Goal: Task Accomplishment & Management: Manage account settings

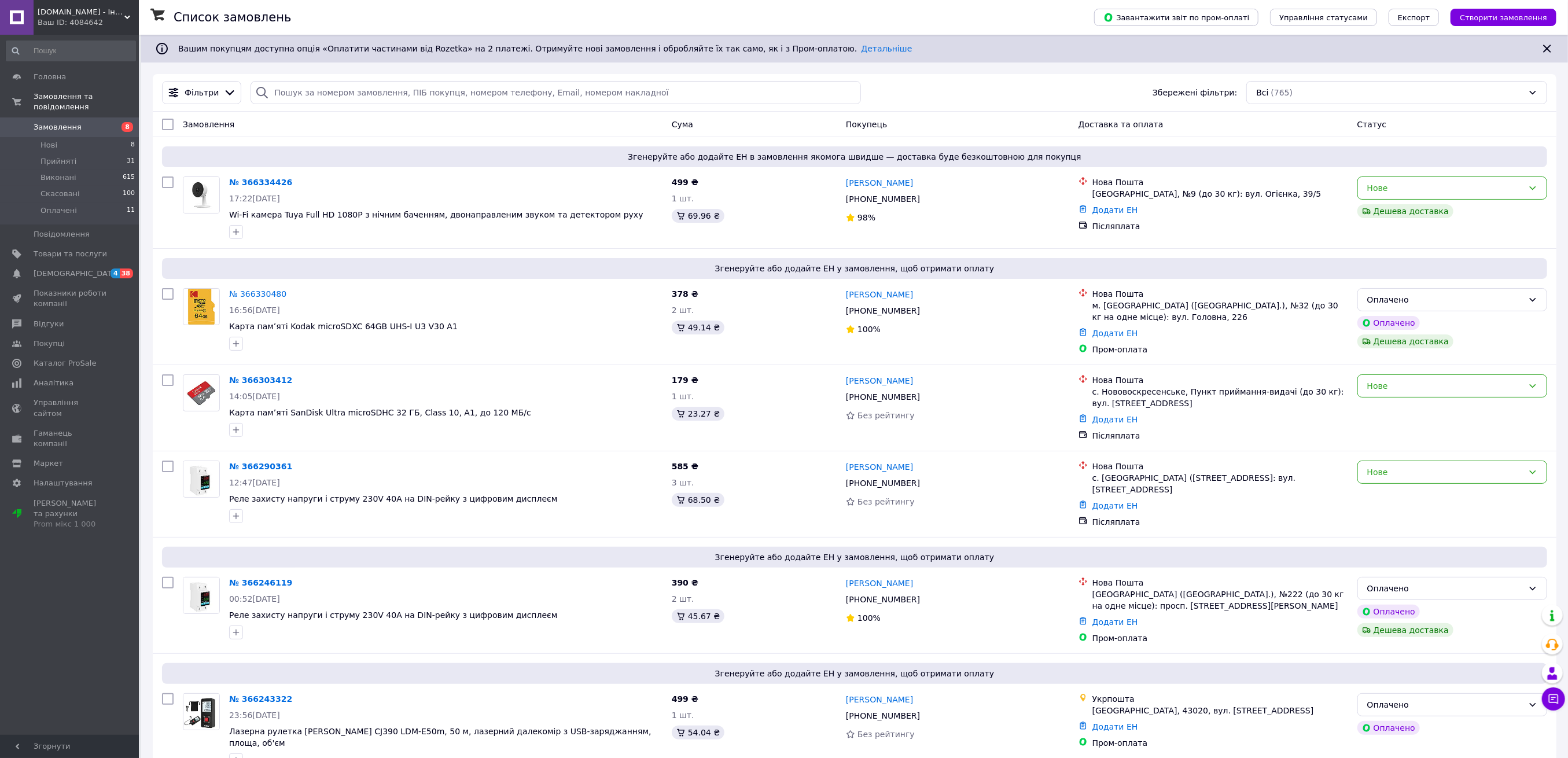
click at [85, 122] on span "Замовлення" at bounding box center [71, 127] width 74 height 10
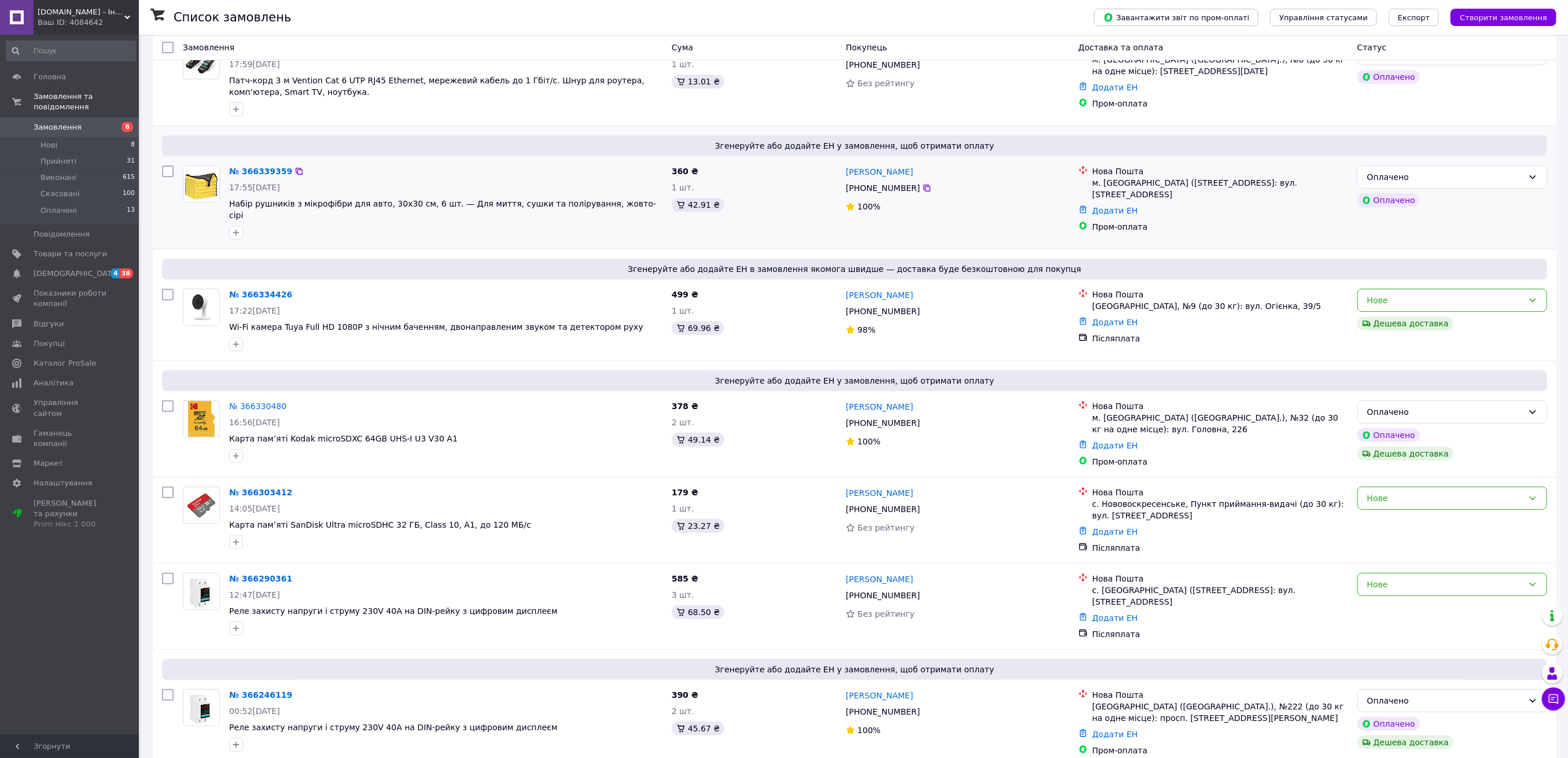
scroll to position [154, 0]
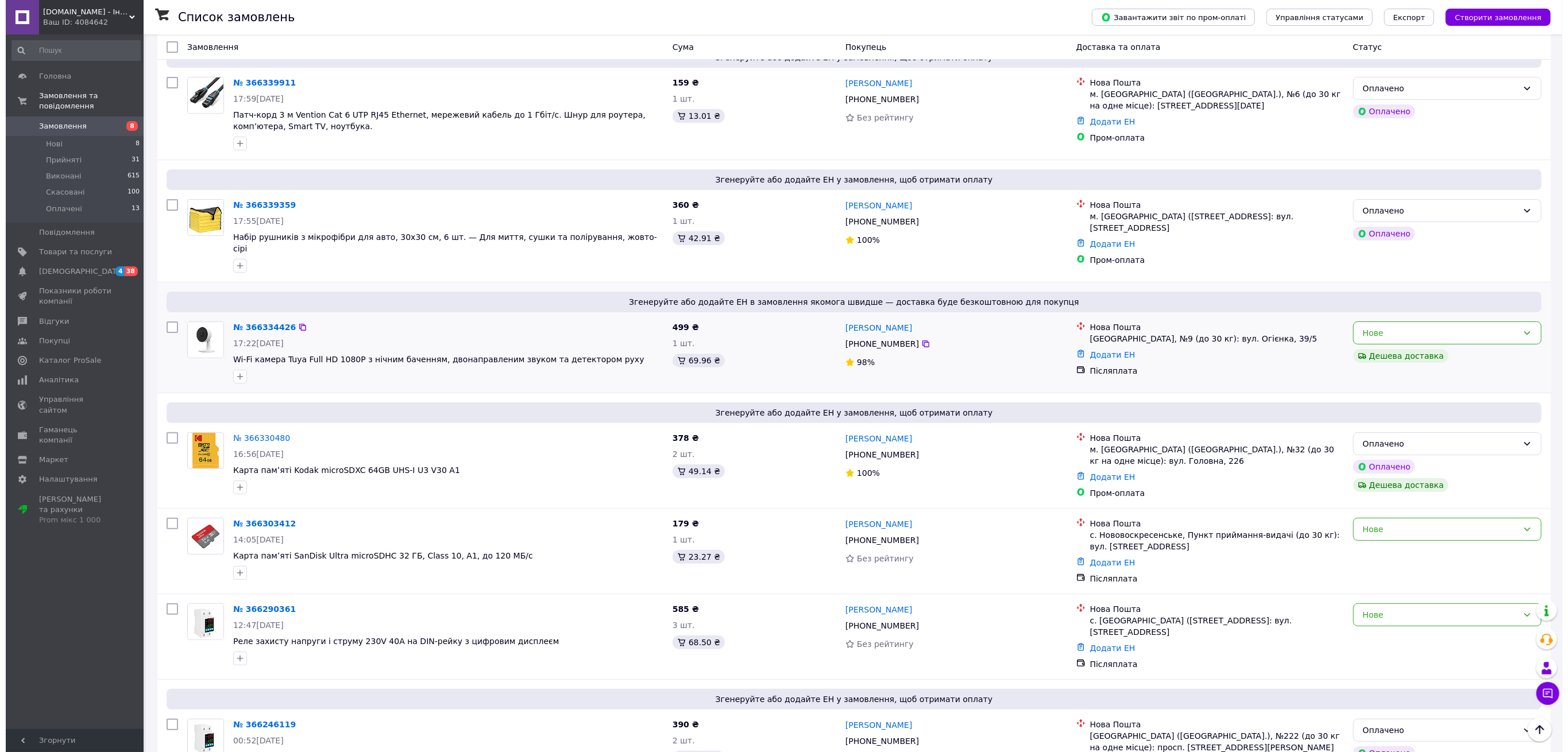
scroll to position [0, 0]
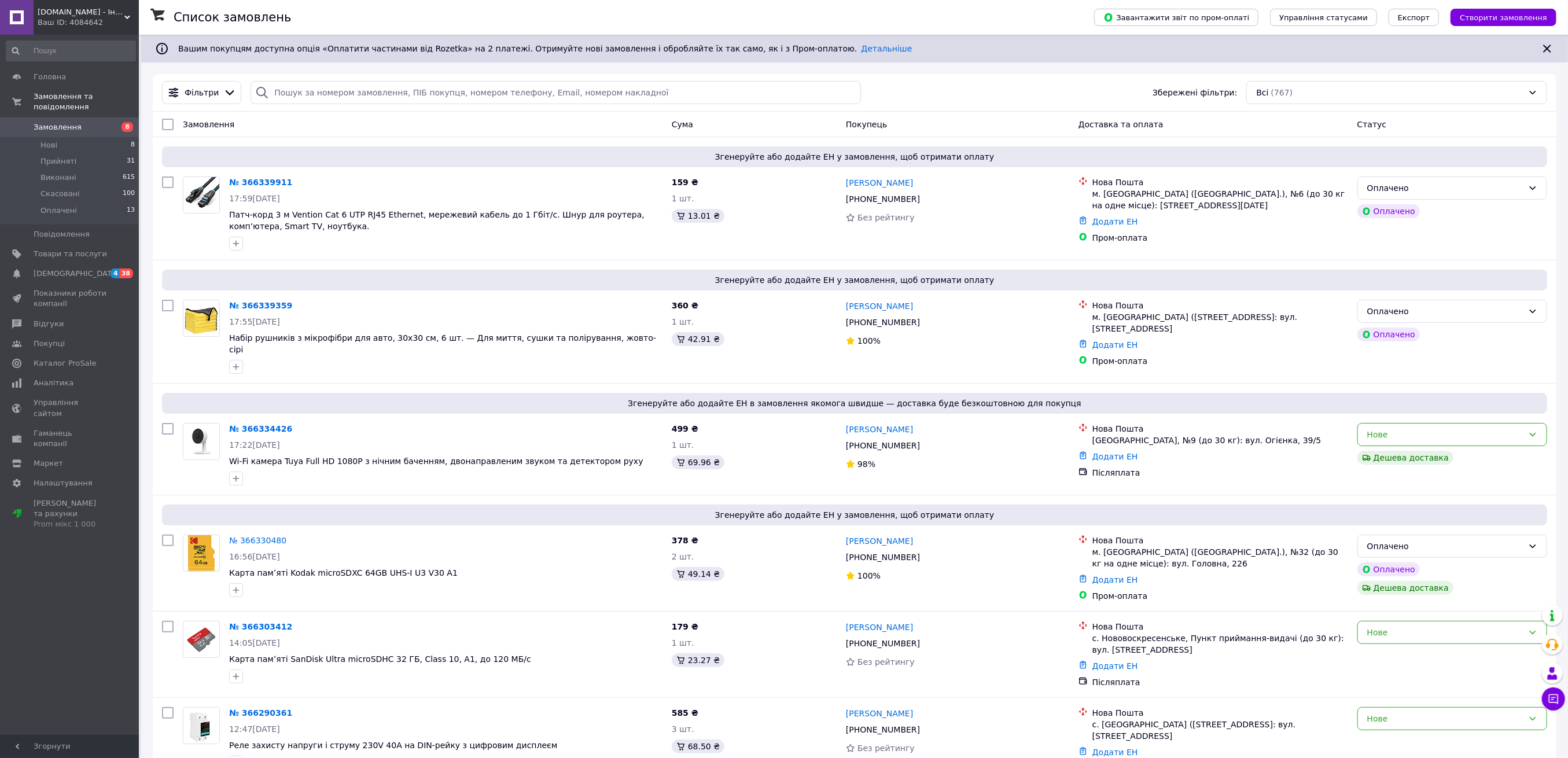
click at [80, 118] on link "Замовлення 8" at bounding box center [71, 128] width 142 height 20
click at [1087, 90] on div "Фільтри Збережені фільтри: Всі (767)" at bounding box center [855, 93] width 1394 height 23
click at [83, 252] on link "Товари та послуги" at bounding box center [71, 254] width 142 height 20
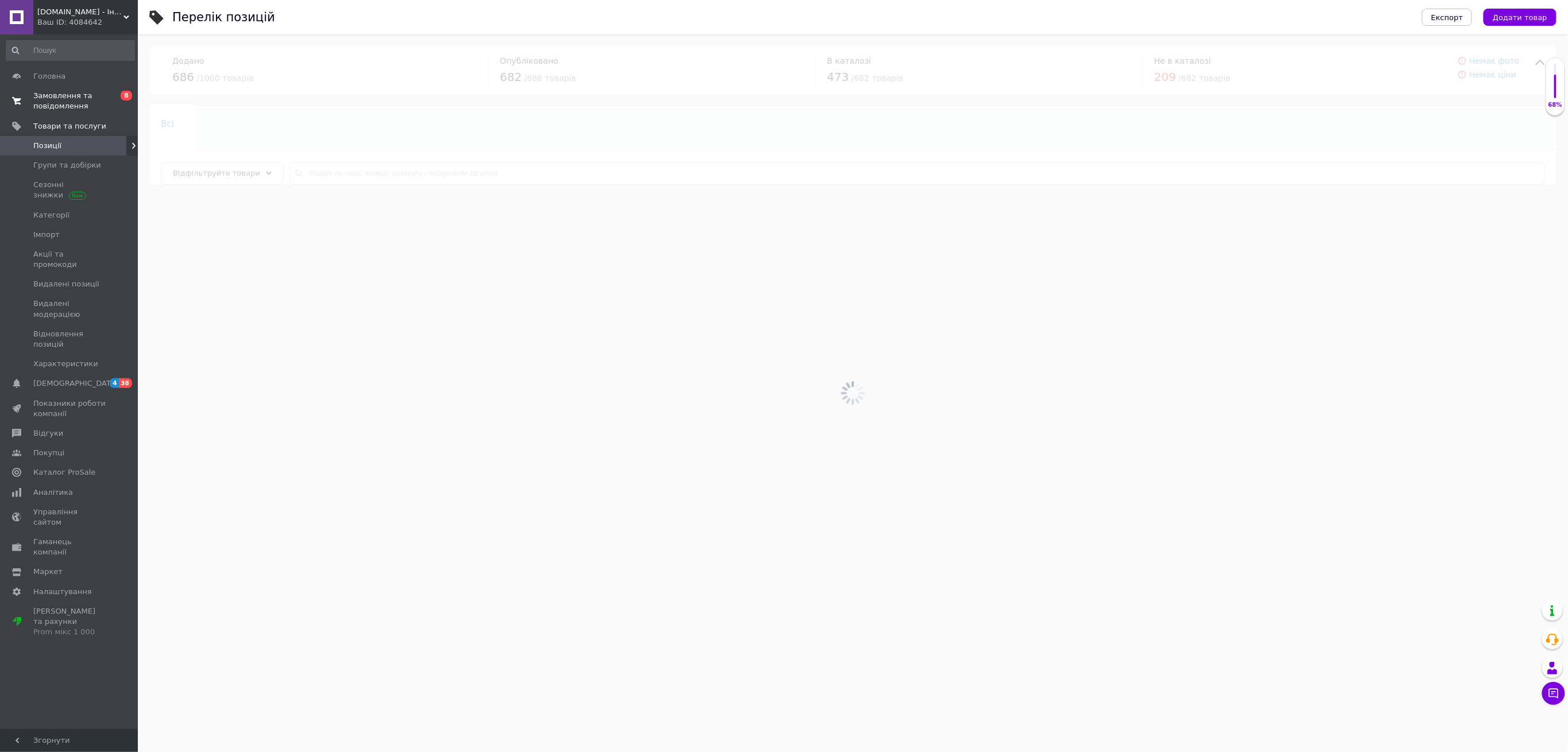
click at [104, 113] on link "Замовлення та повідомлення 0 8" at bounding box center [70, 101] width 141 height 30
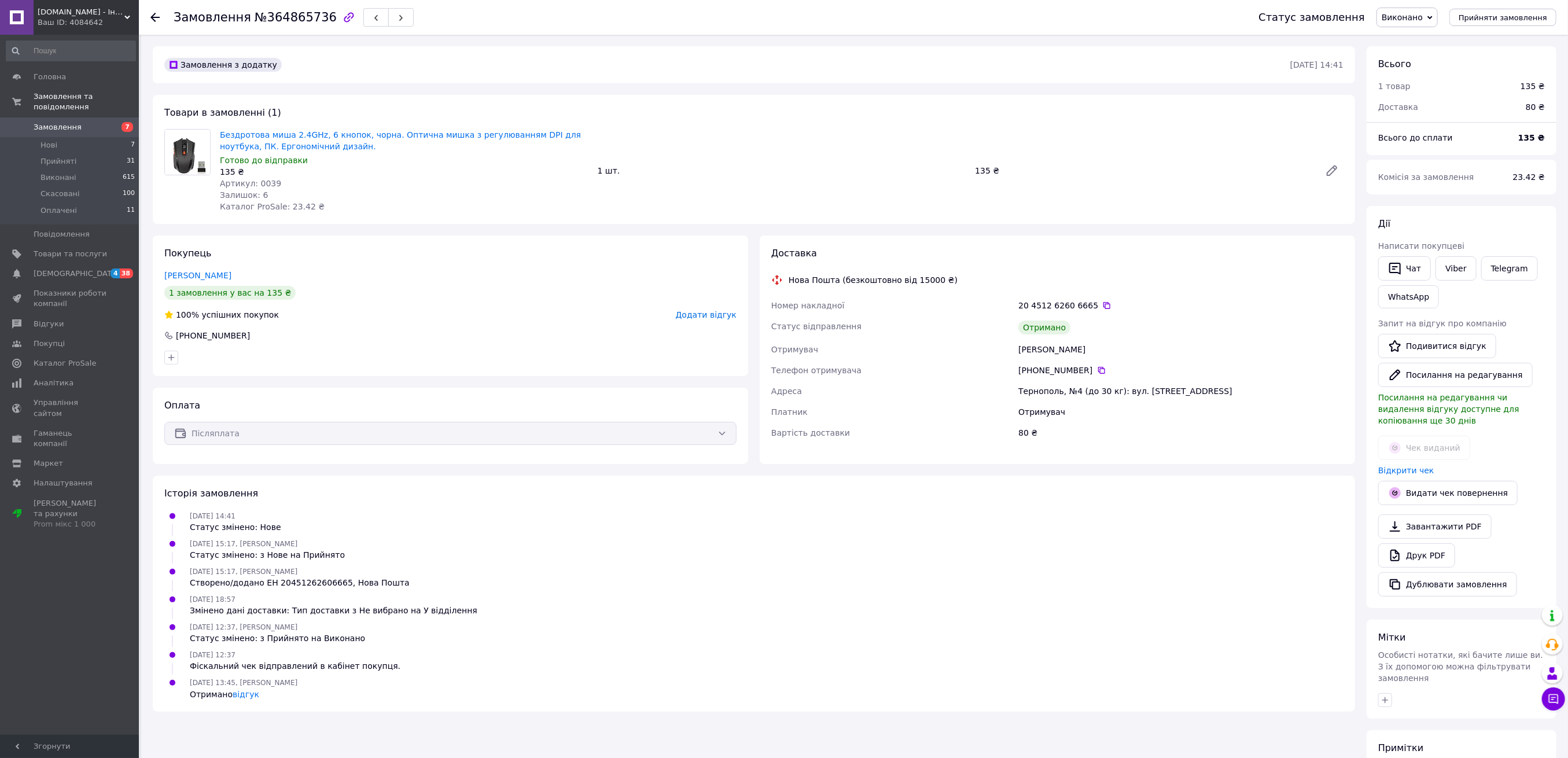
click at [70, 122] on span "Замовлення" at bounding box center [58, 127] width 48 height 10
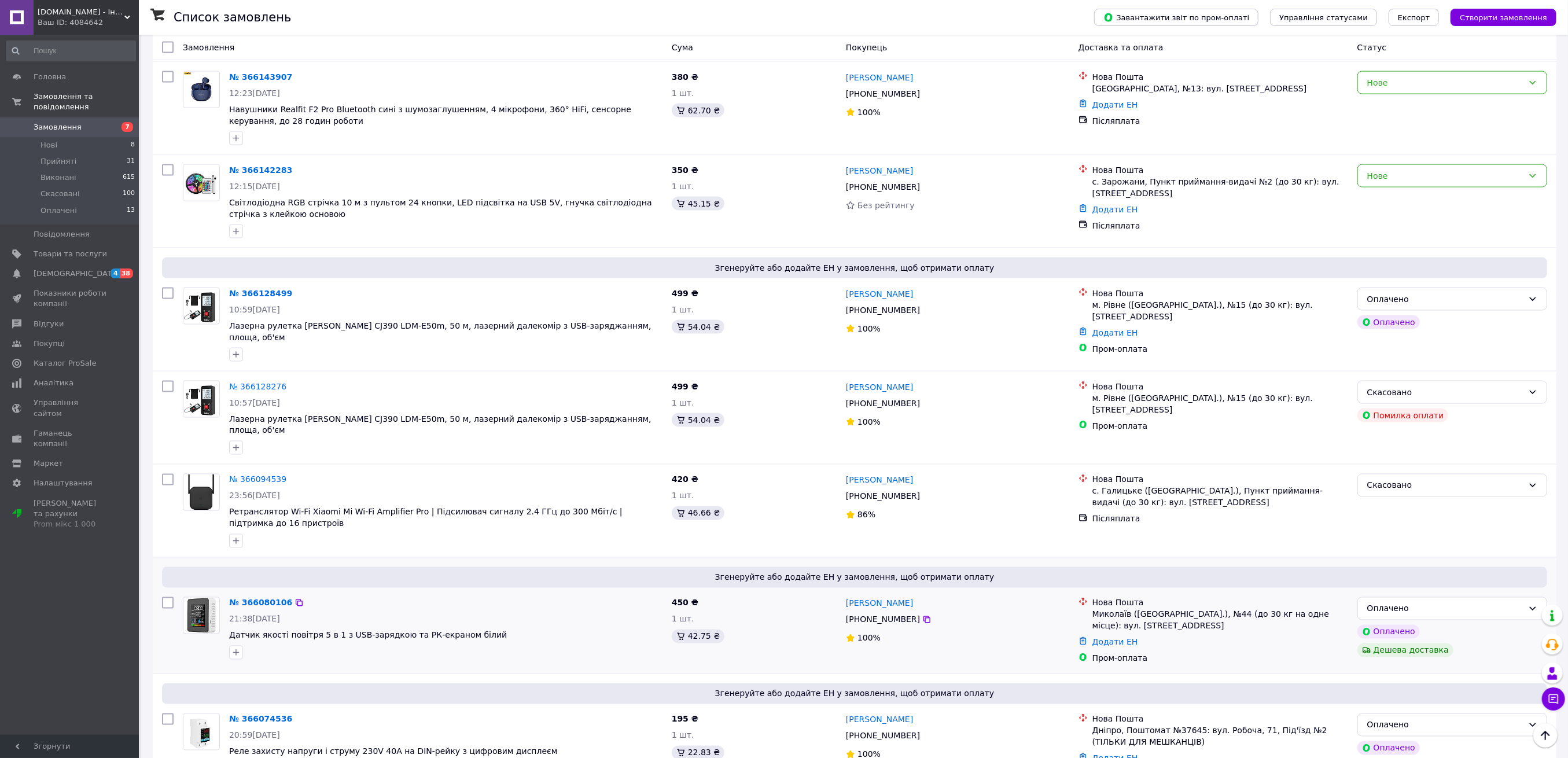
scroll to position [1535, 0]
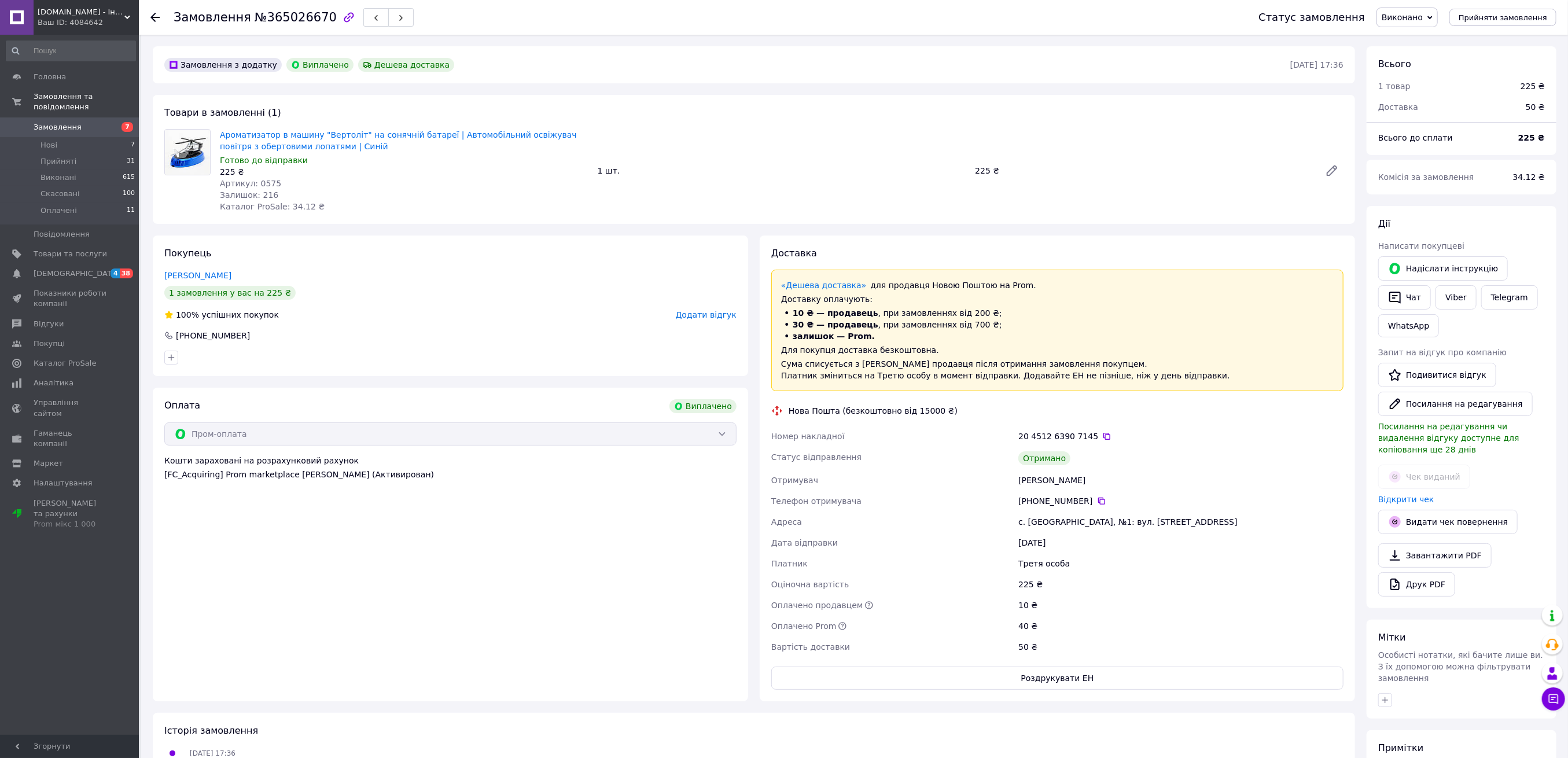
scroll to position [37, 0]
